Goal: Transaction & Acquisition: Purchase product/service

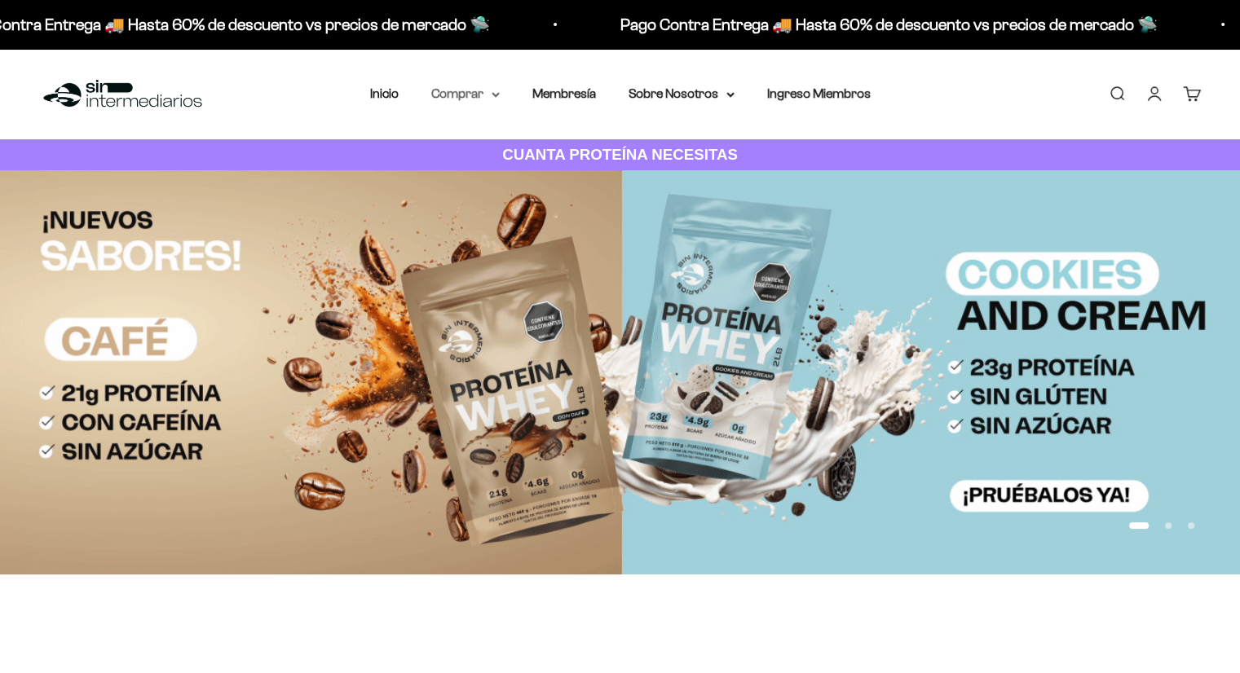
click at [479, 96] on summary "Comprar" at bounding box center [465, 93] width 68 height 21
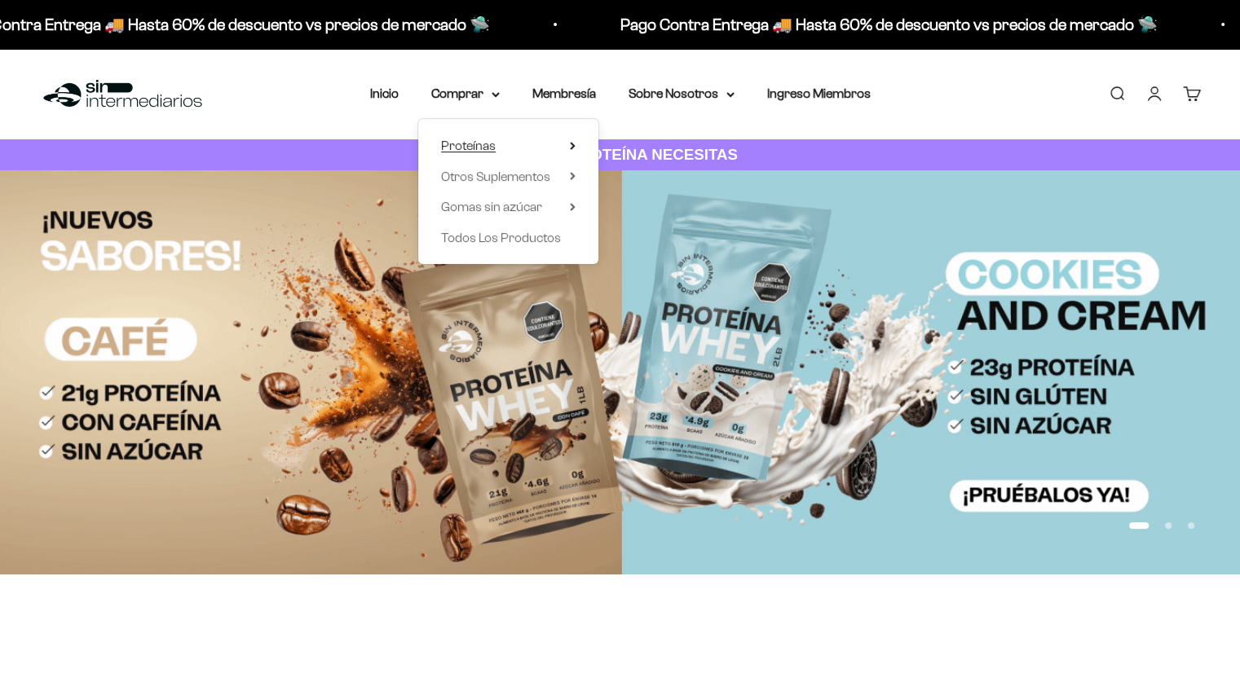
click at [496, 144] on summary "Proteínas" at bounding box center [508, 145] width 135 height 21
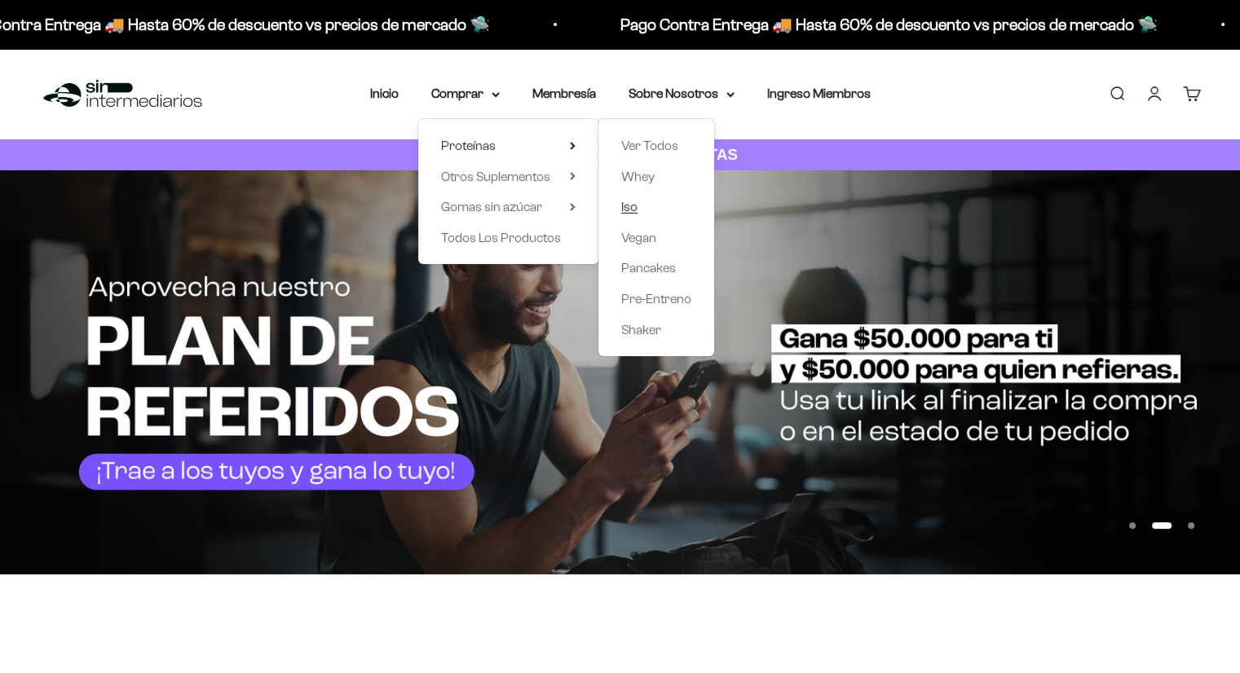
click at [632, 206] on span "Iso" at bounding box center [629, 207] width 16 height 14
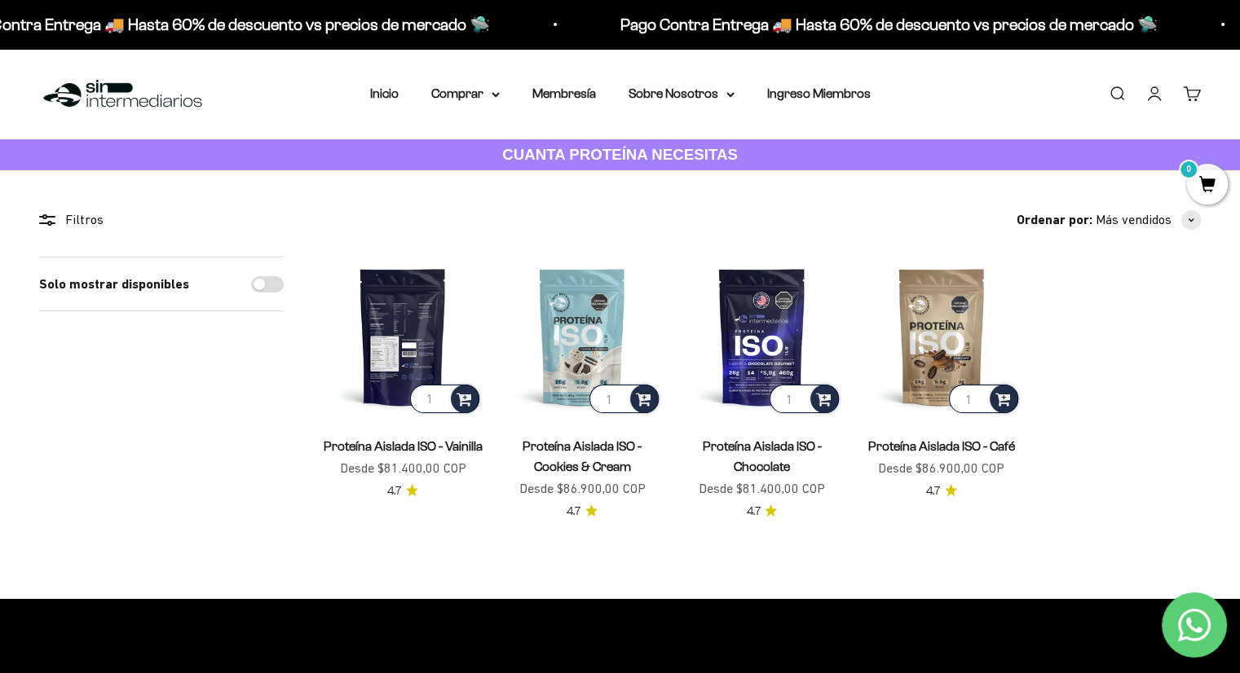
click at [414, 311] on img at bounding box center [403, 337] width 160 height 160
